Goal: Find contact information: Find contact information

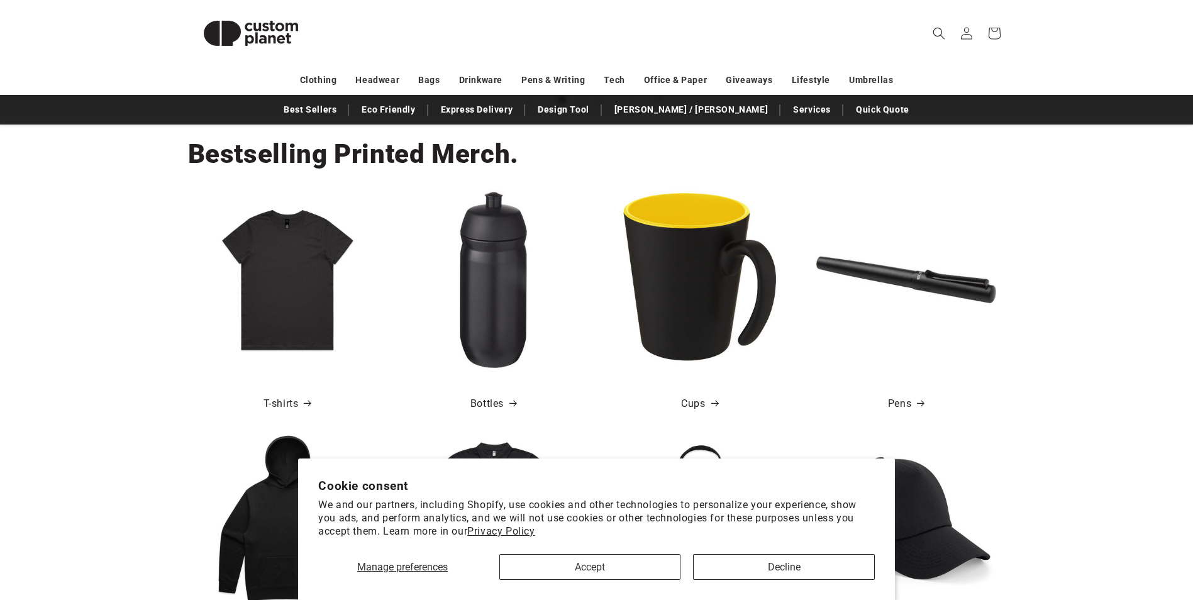
scroll to position [440, 0]
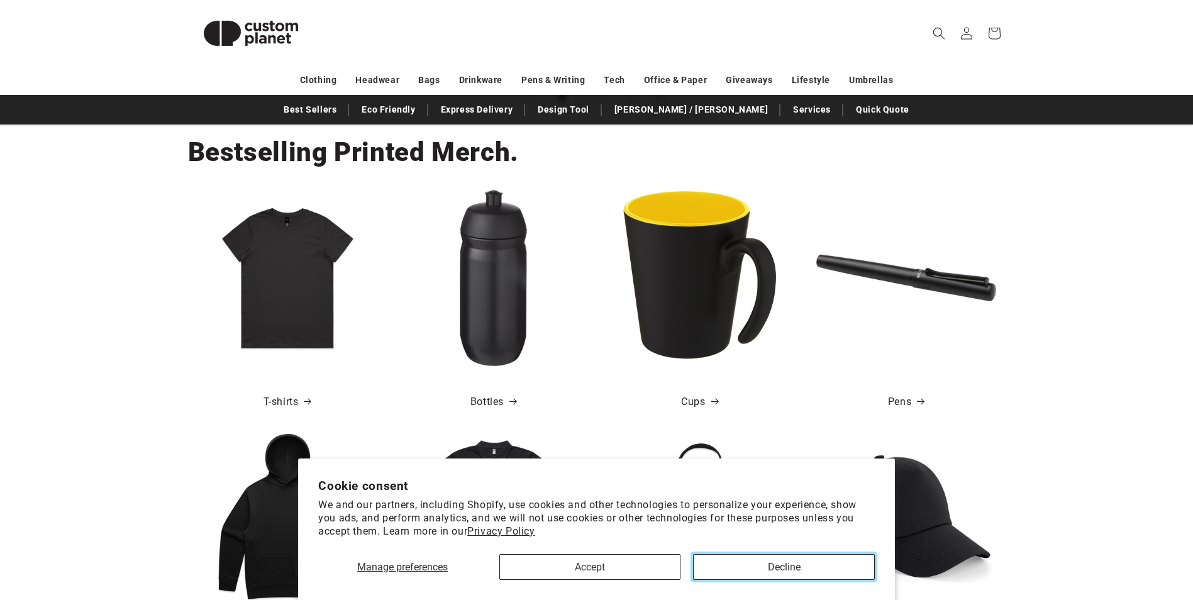
click at [774, 568] on button "Decline" at bounding box center [783, 567] width 181 height 26
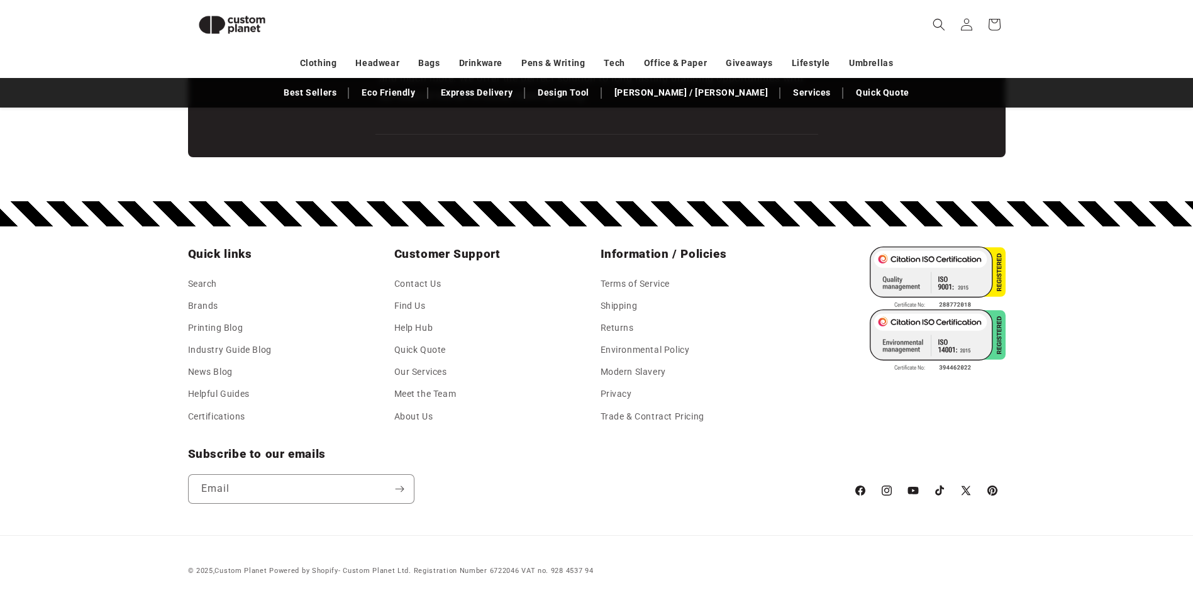
scroll to position [0, 2386]
click at [419, 291] on link "Contact Us" at bounding box center [417, 285] width 47 height 19
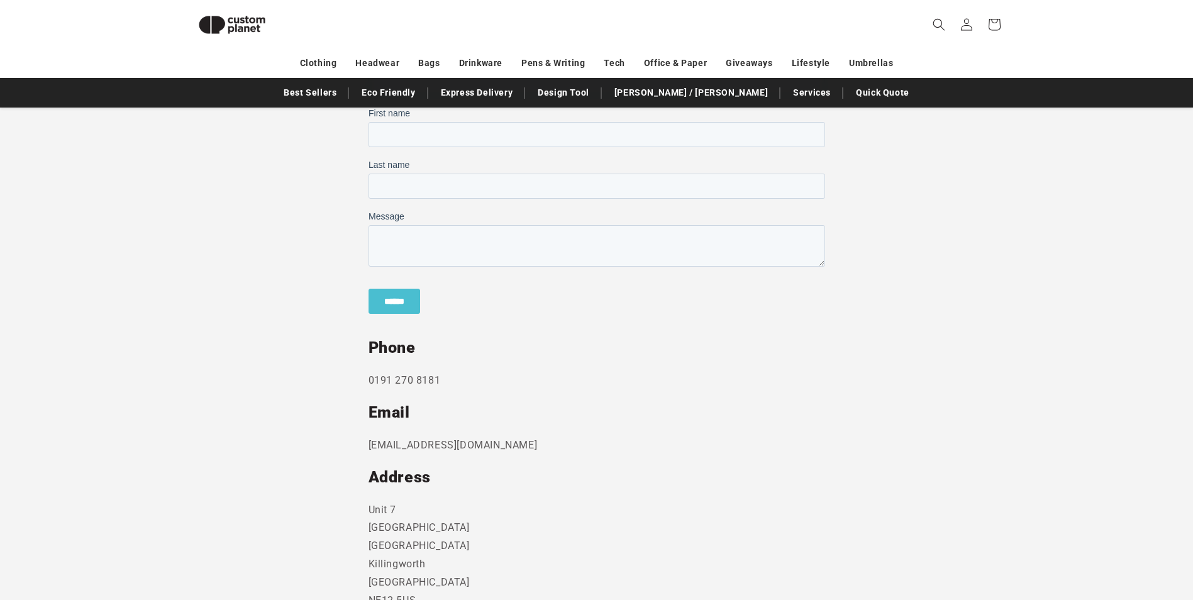
scroll to position [486, 0]
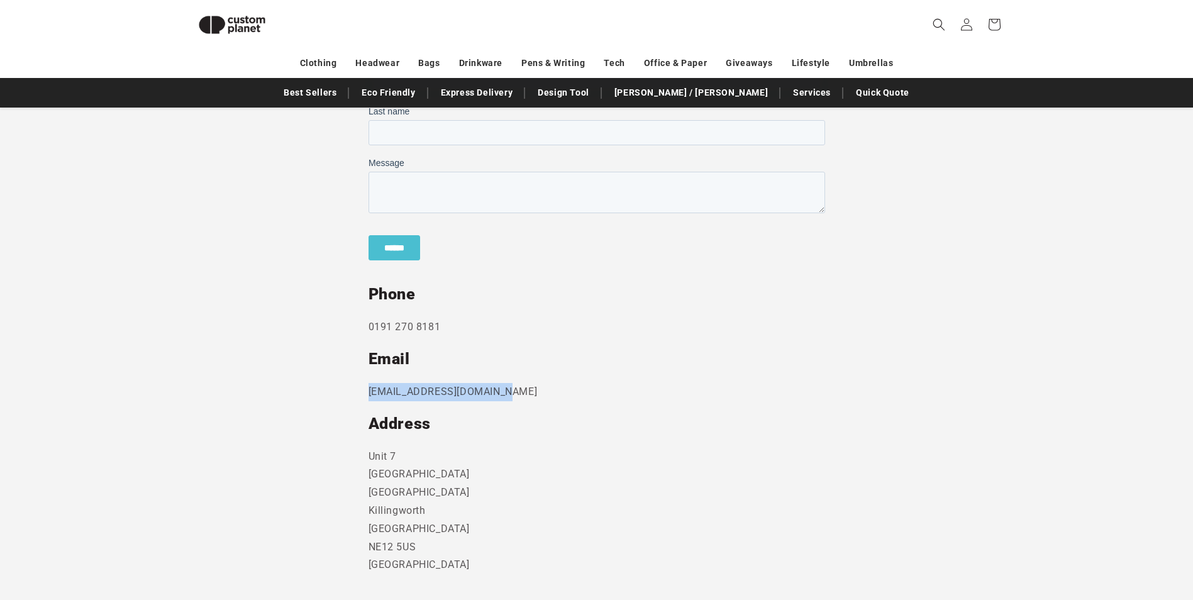
drag, startPoint x: 500, startPoint y: 393, endPoint x: 370, endPoint y: 396, distance: 130.2
click at [370, 396] on p "sales@customplanet.co.uk" at bounding box center [597, 392] width 457 height 18
copy p "sales@customplanet.co.uk"
